Goal: Find specific page/section: Find specific page/section

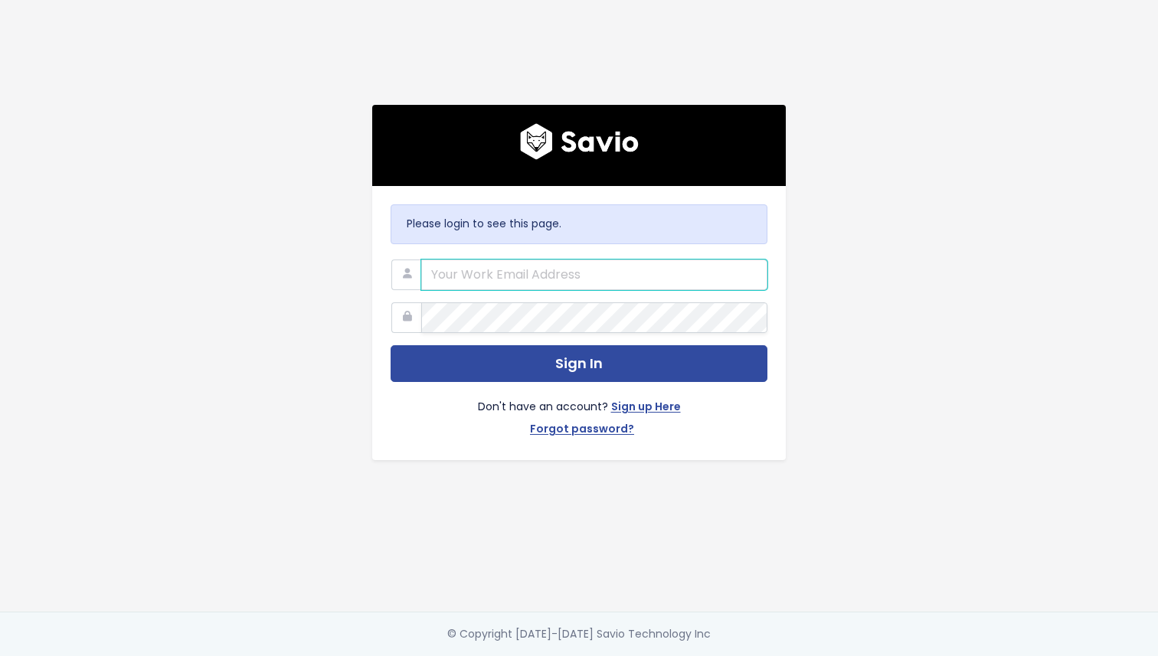
click at [519, 268] on input "email" at bounding box center [594, 275] width 346 height 31
type input "avra.alevropoulou@workable.com"
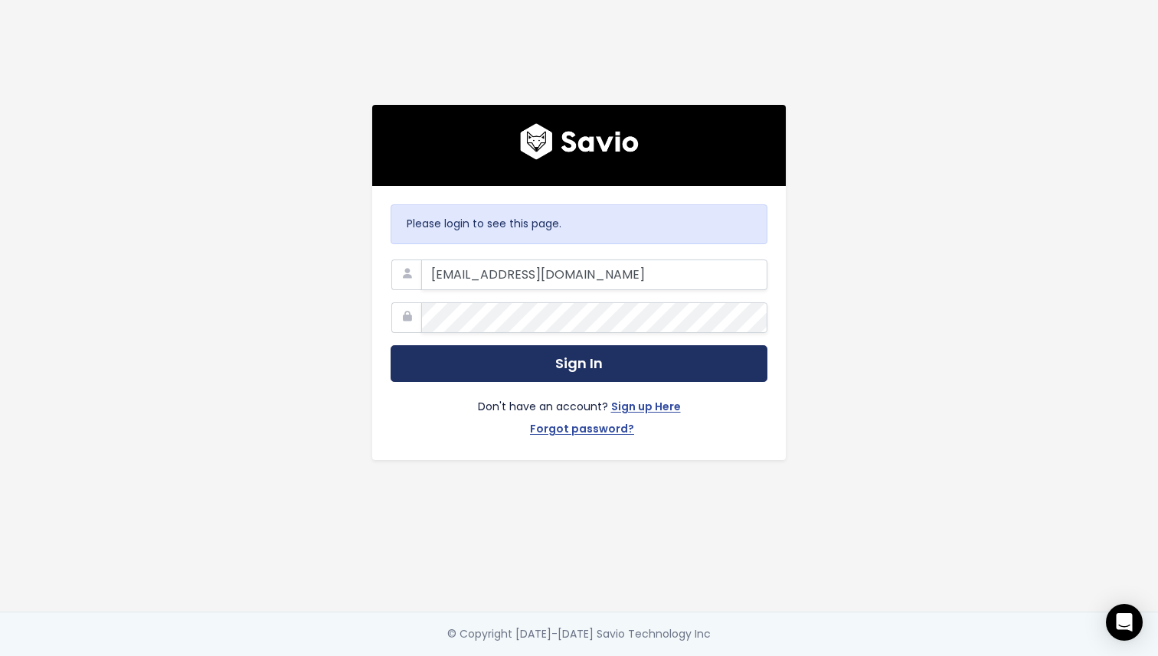
click at [563, 359] on button "Sign In" at bounding box center [579, 364] width 377 height 38
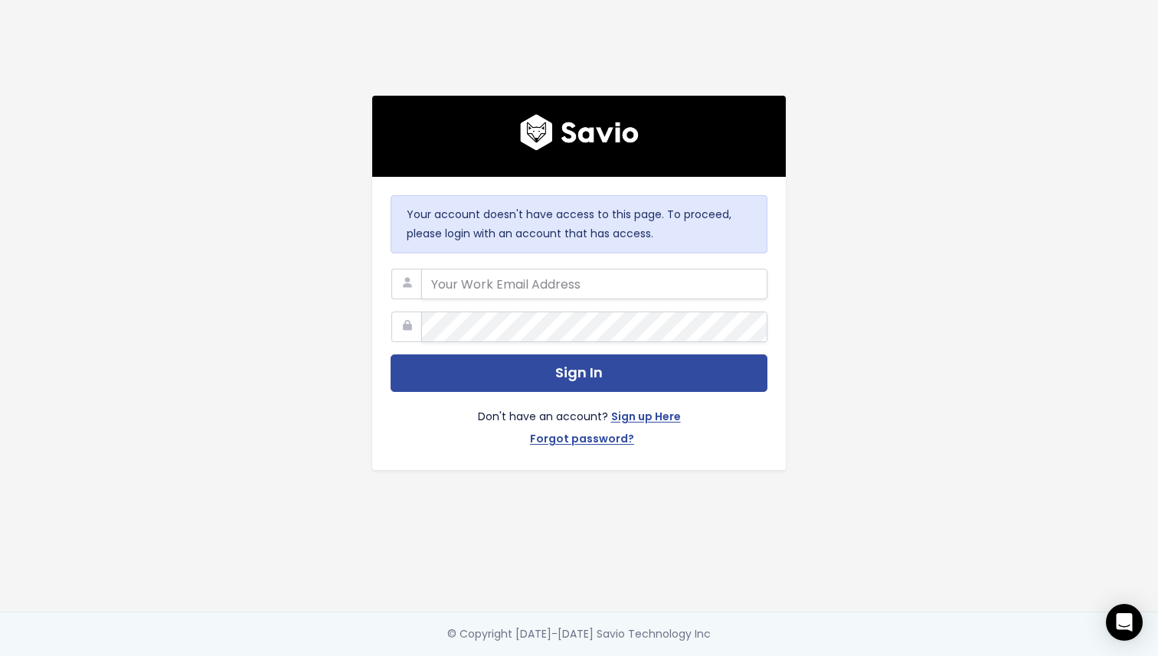
click at [489, 424] on div "Don't have an account? Sign up Here Forgot password?" at bounding box center [579, 422] width 377 height 60
click at [576, 128] on img at bounding box center [579, 132] width 119 height 37
click at [528, 131] on img at bounding box center [579, 132] width 119 height 37
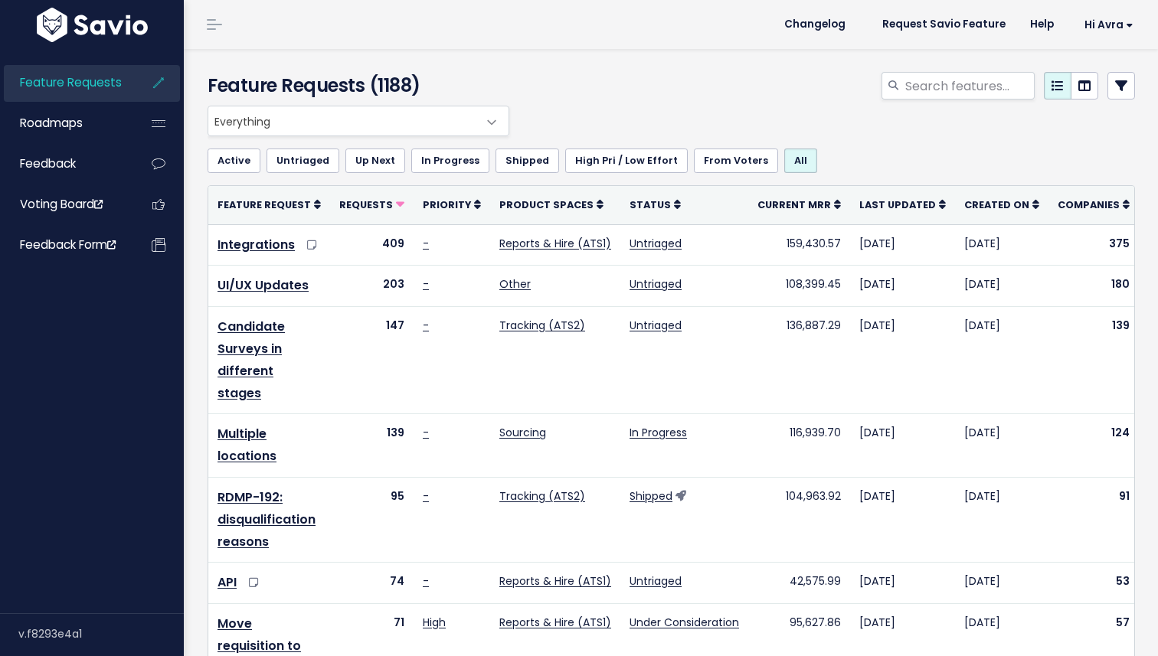
click at [290, 124] on span "Everything" at bounding box center [343, 120] width 270 height 29
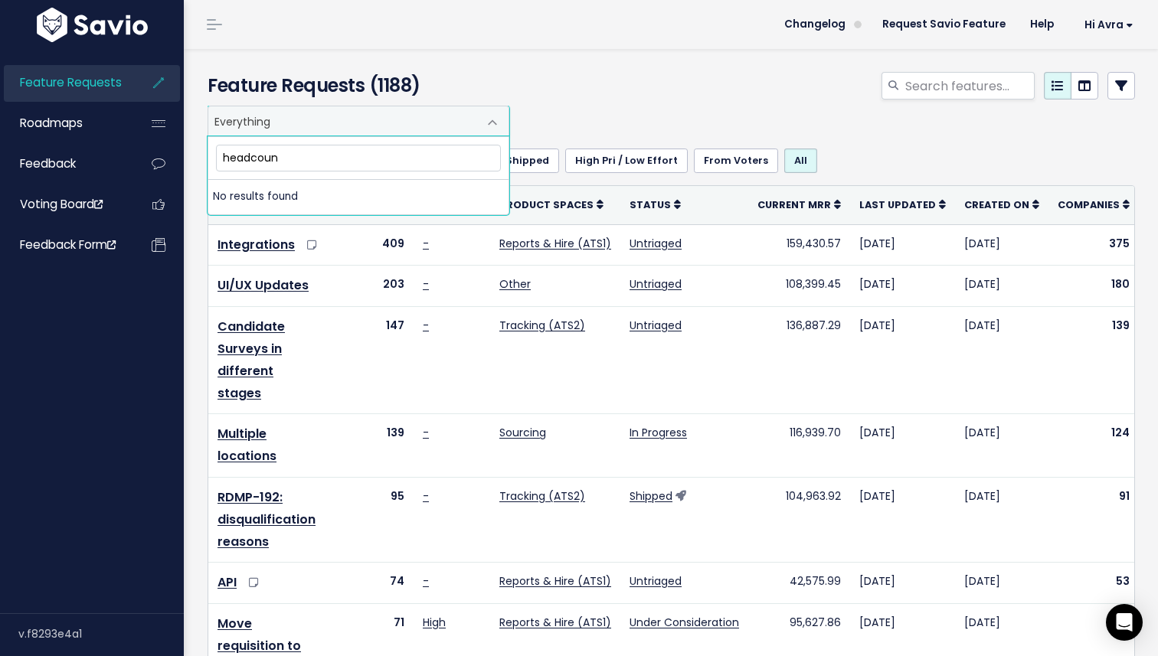
type input "headcount"
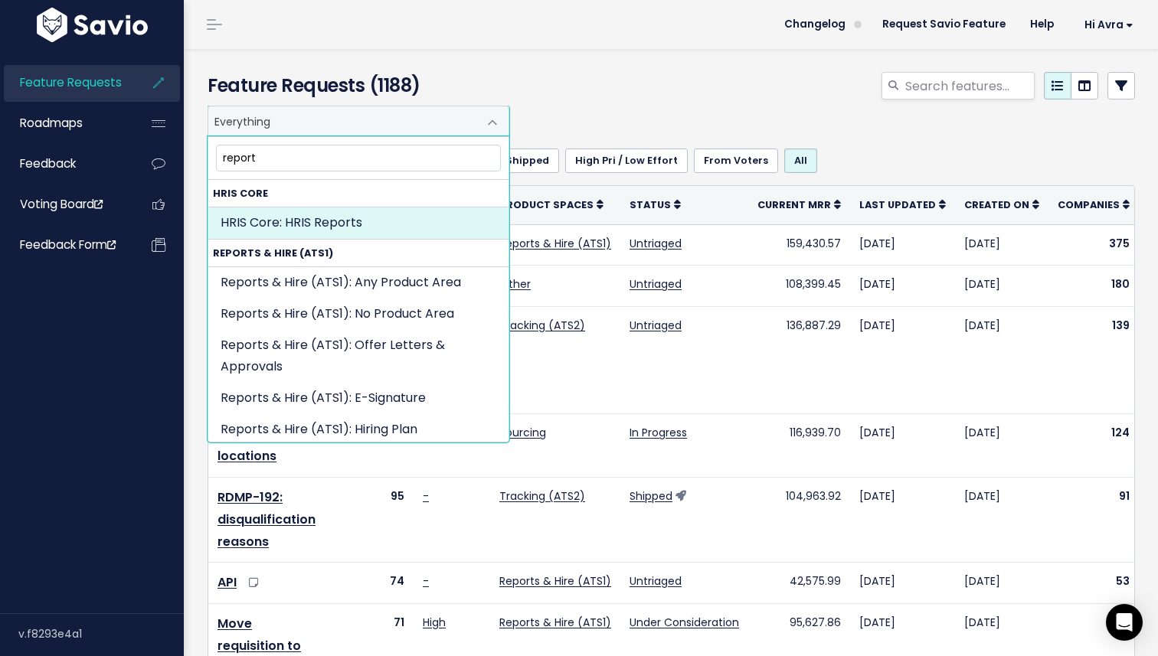
type input "report"
select select "HRIS_CORE:HRIS_REPORTS"
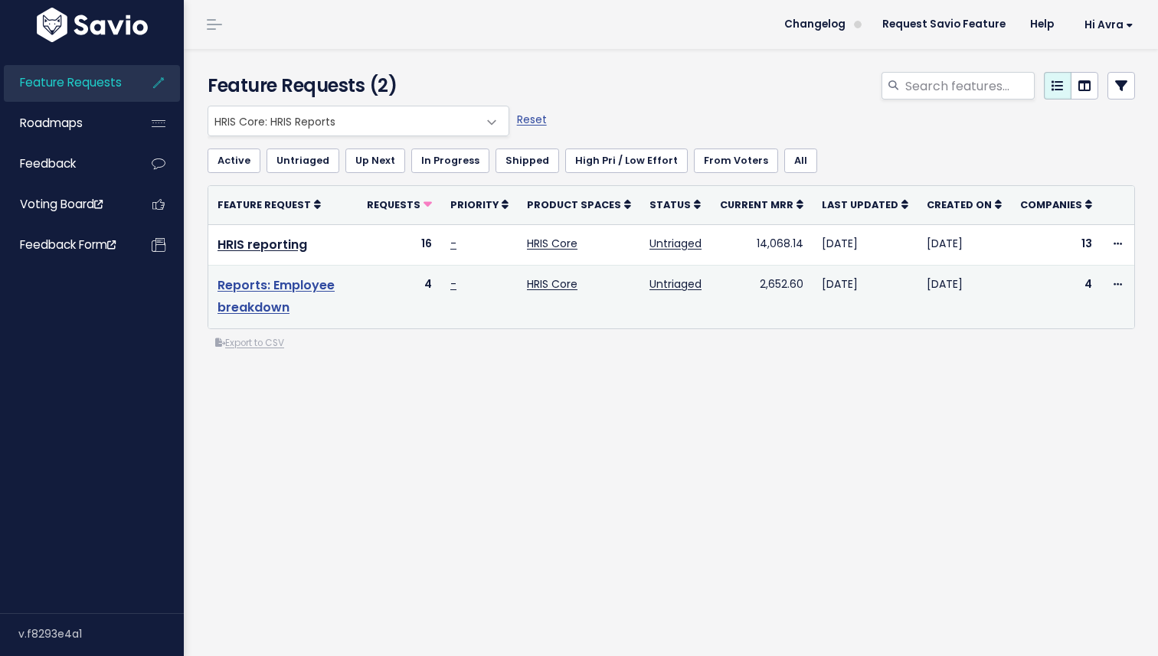
click at [264, 308] on link "Reports: Employee breakdown" at bounding box center [276, 296] width 117 height 40
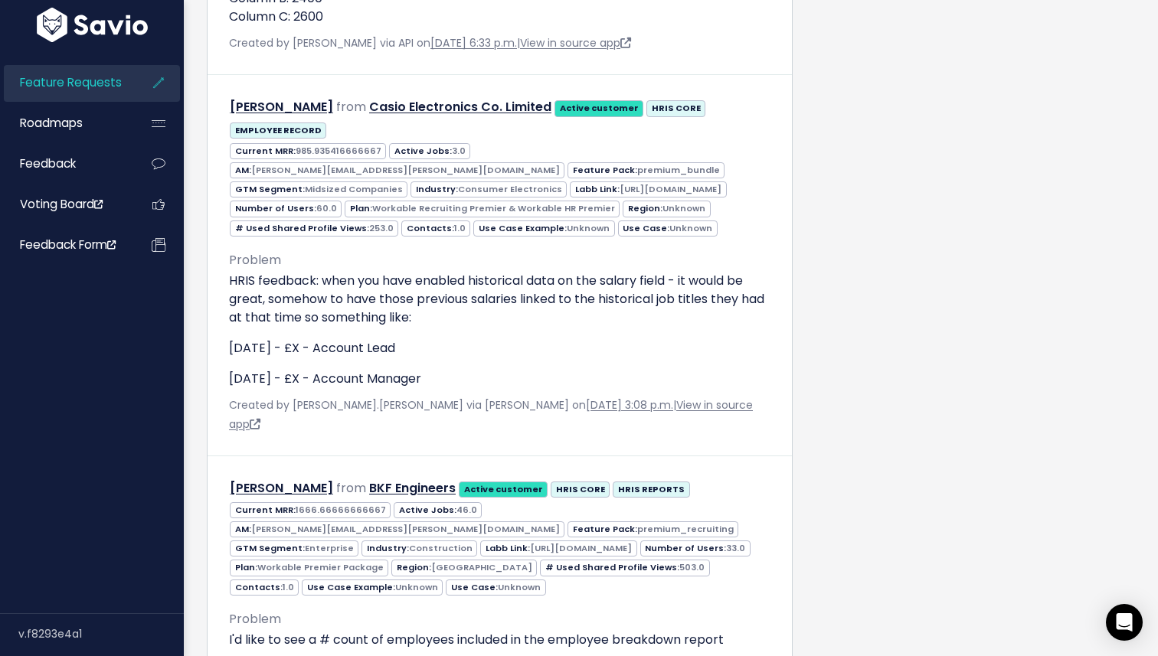
scroll to position [1321, 0]
